Goal: Information Seeking & Learning: Learn about a topic

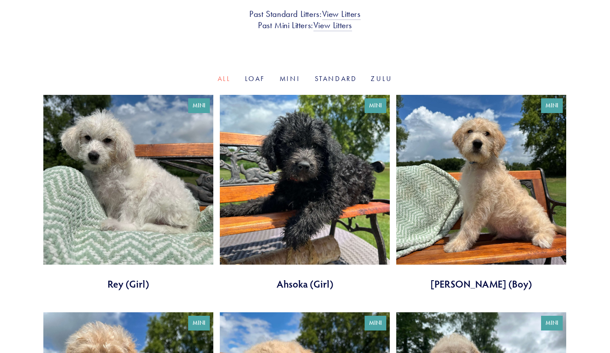
scroll to position [243, 0]
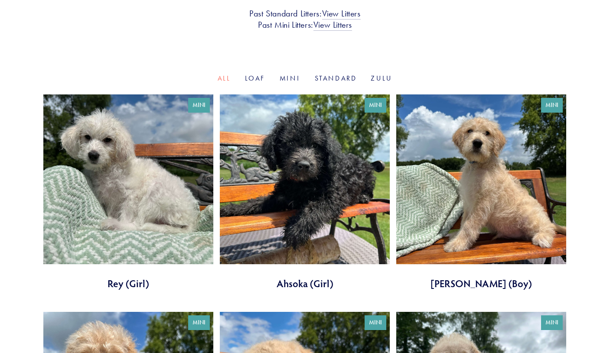
click at [156, 197] on link at bounding box center [128, 192] width 170 height 196
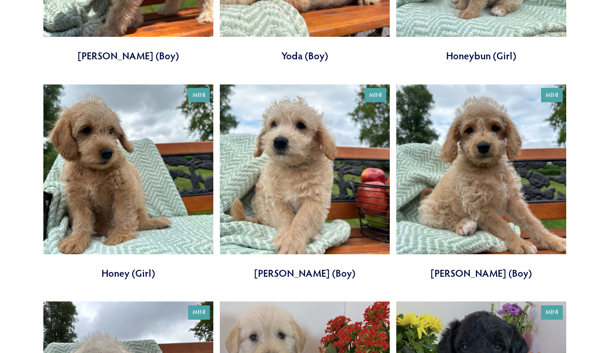
scroll to position [689, 0]
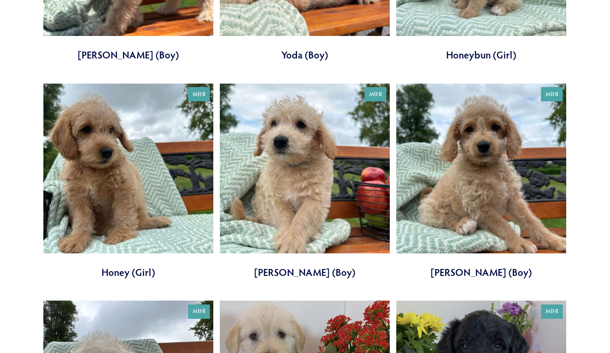
click at [98, 158] on link at bounding box center [128, 182] width 170 height 196
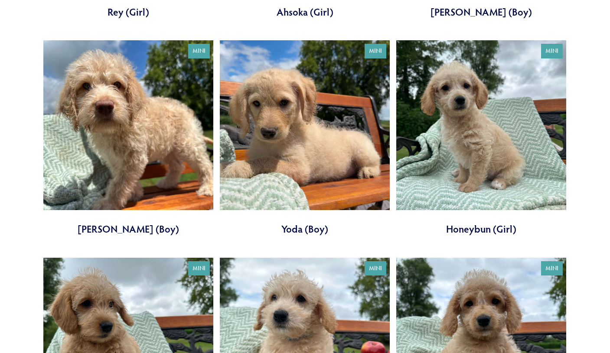
scroll to position [513, 0]
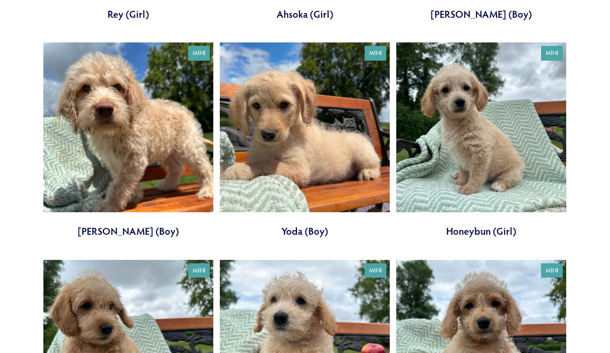
click at [473, 136] on link at bounding box center [481, 140] width 170 height 196
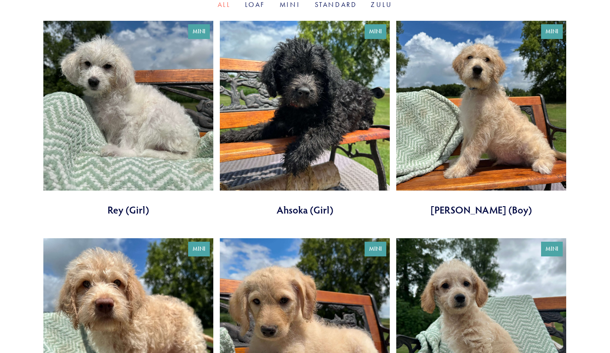
scroll to position [338, 0]
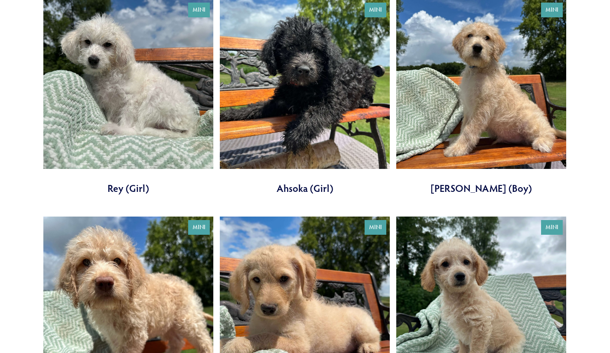
click at [136, 84] on link at bounding box center [128, 97] width 170 height 196
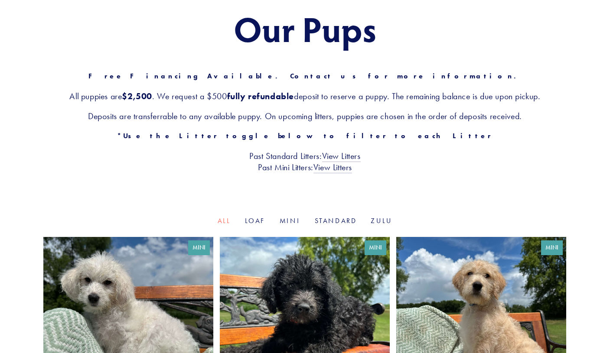
scroll to position [97, 0]
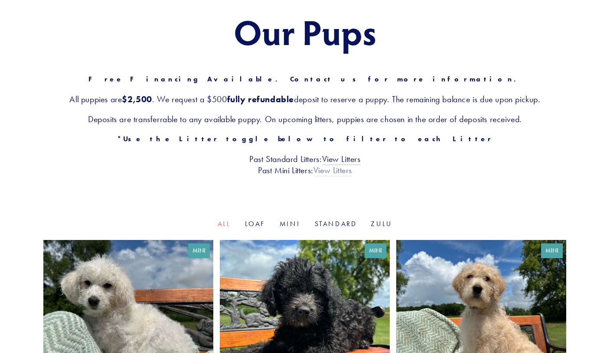
click at [331, 173] on link "View Litters" at bounding box center [332, 170] width 39 height 11
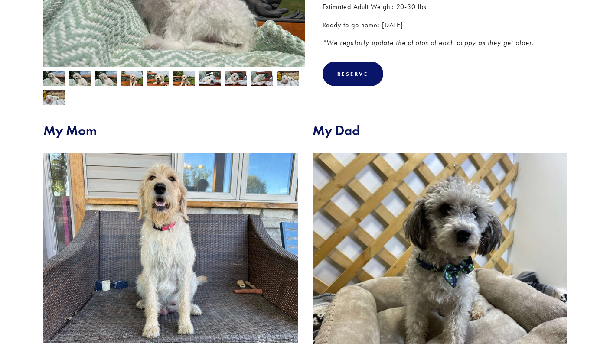
scroll to position [221, 0]
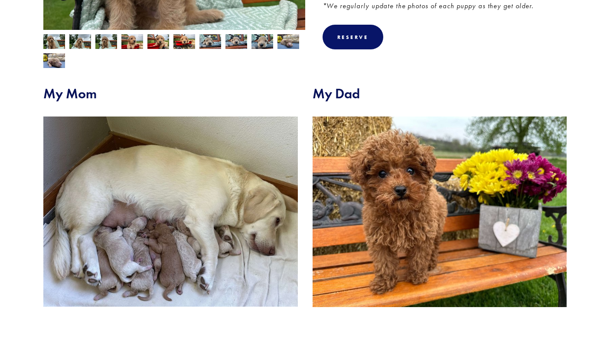
scroll to position [277, 0]
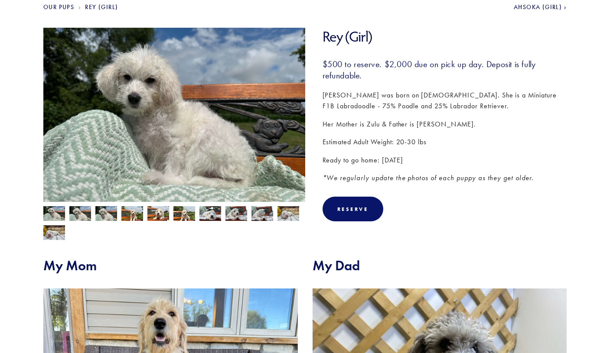
scroll to position [114, 0]
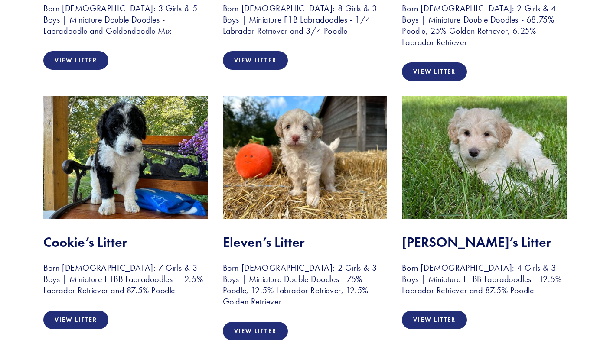
scroll to position [640, 0]
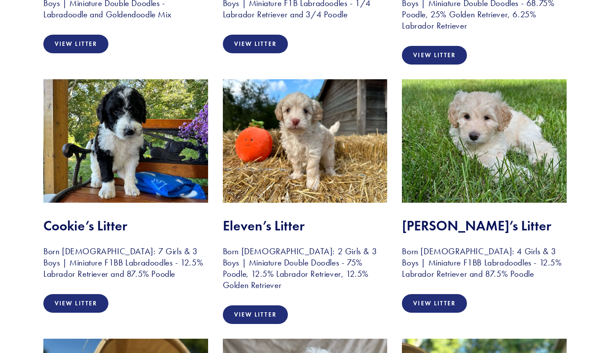
click at [510, 117] on img at bounding box center [484, 140] width 165 height 123
click at [471, 150] on img at bounding box center [484, 140] width 165 height 123
click at [439, 305] on link "View Litter" at bounding box center [434, 303] width 65 height 19
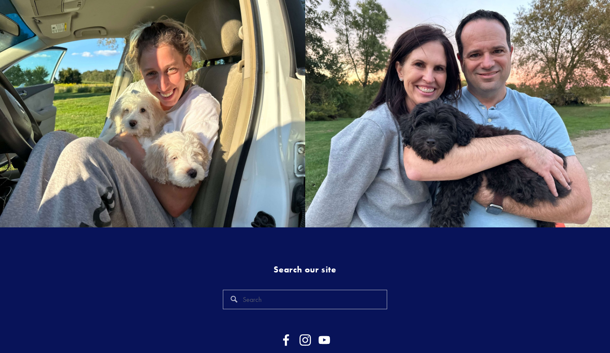
scroll to position [1270, 0]
